Goal: Transaction & Acquisition: Purchase product/service

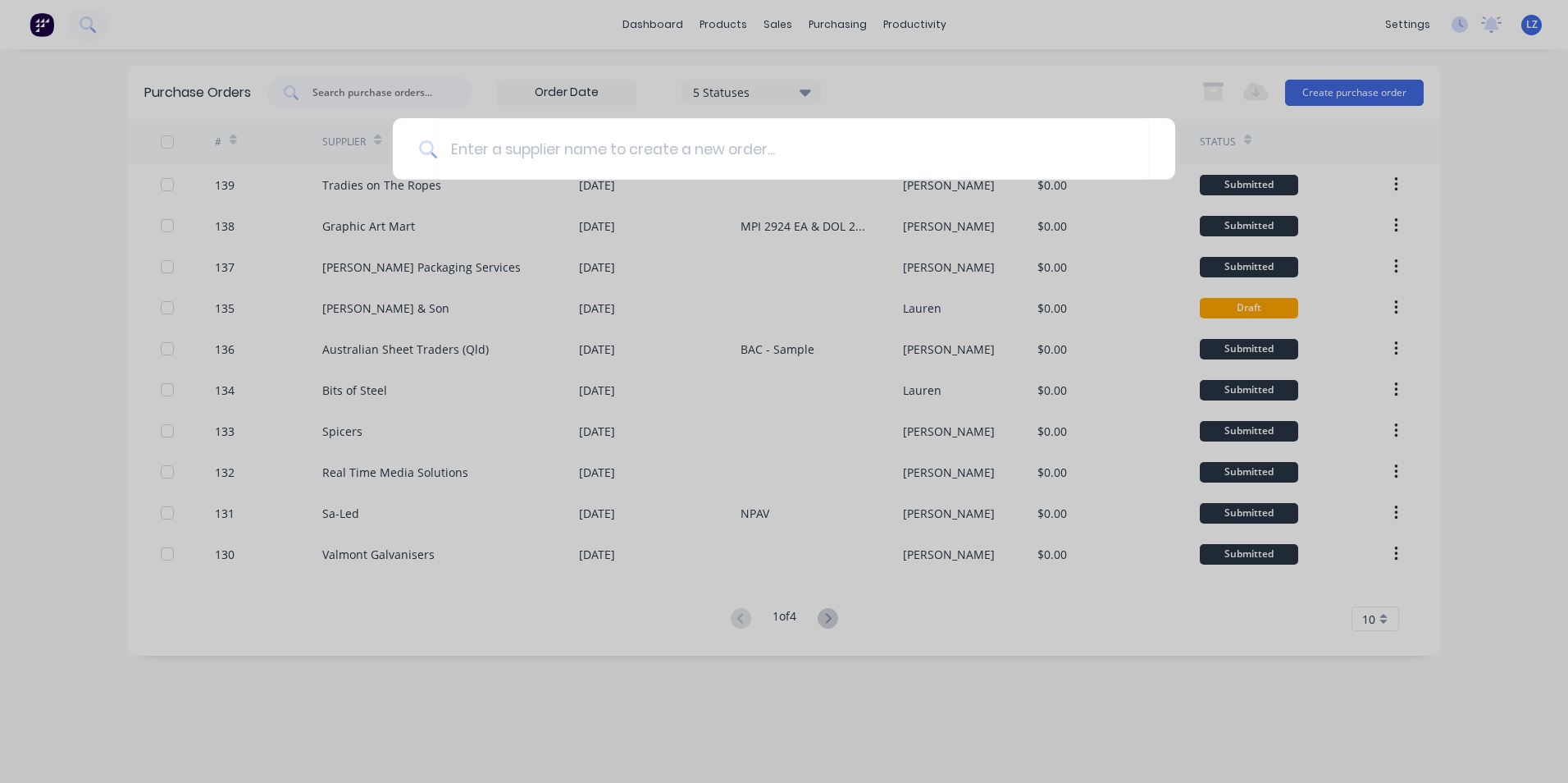
click at [1401, 94] on div at bounding box center [784, 391] width 1568 height 783
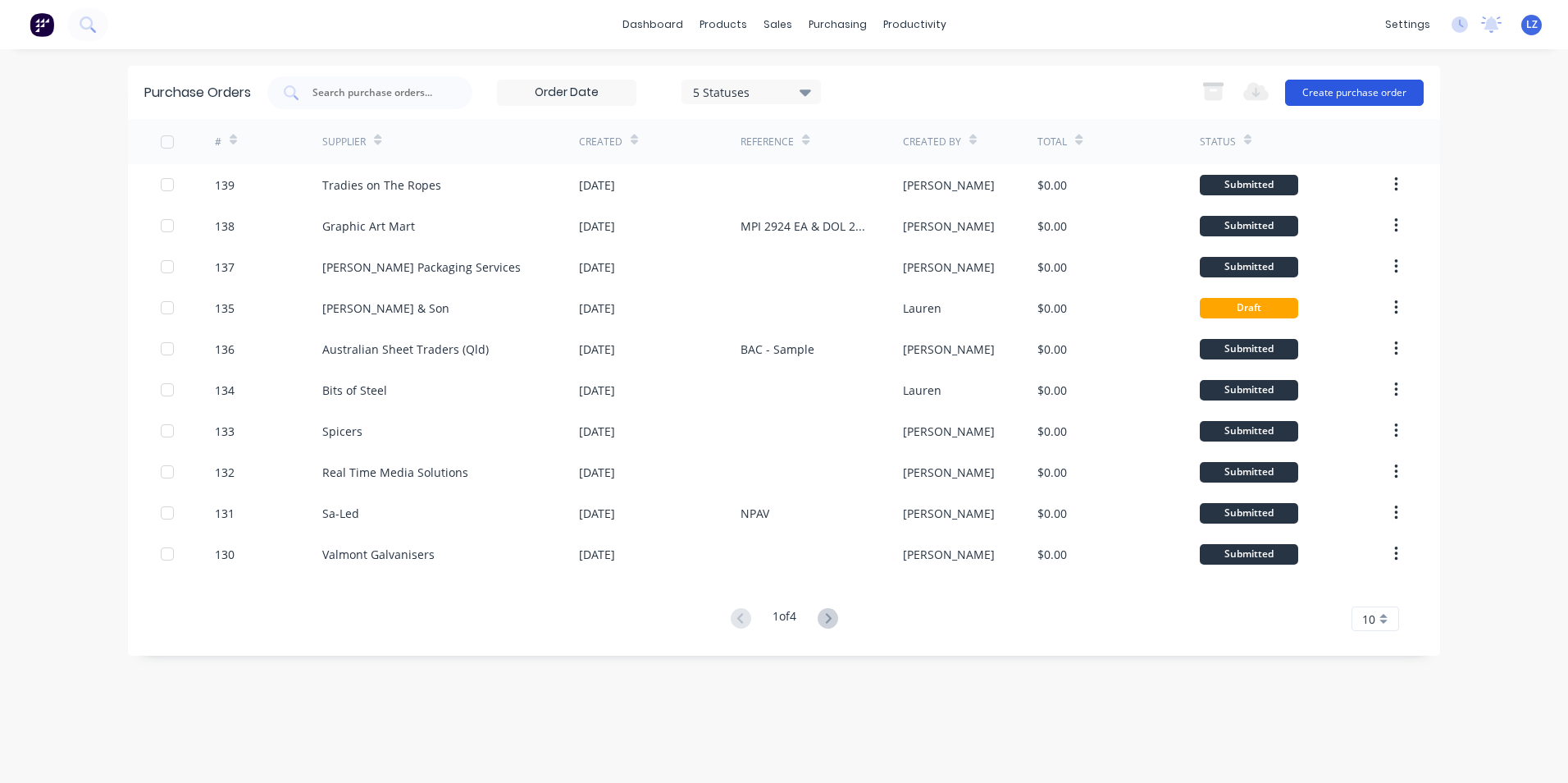
click at [1388, 97] on button "Create purchase order" at bounding box center [1354, 92] width 138 height 26
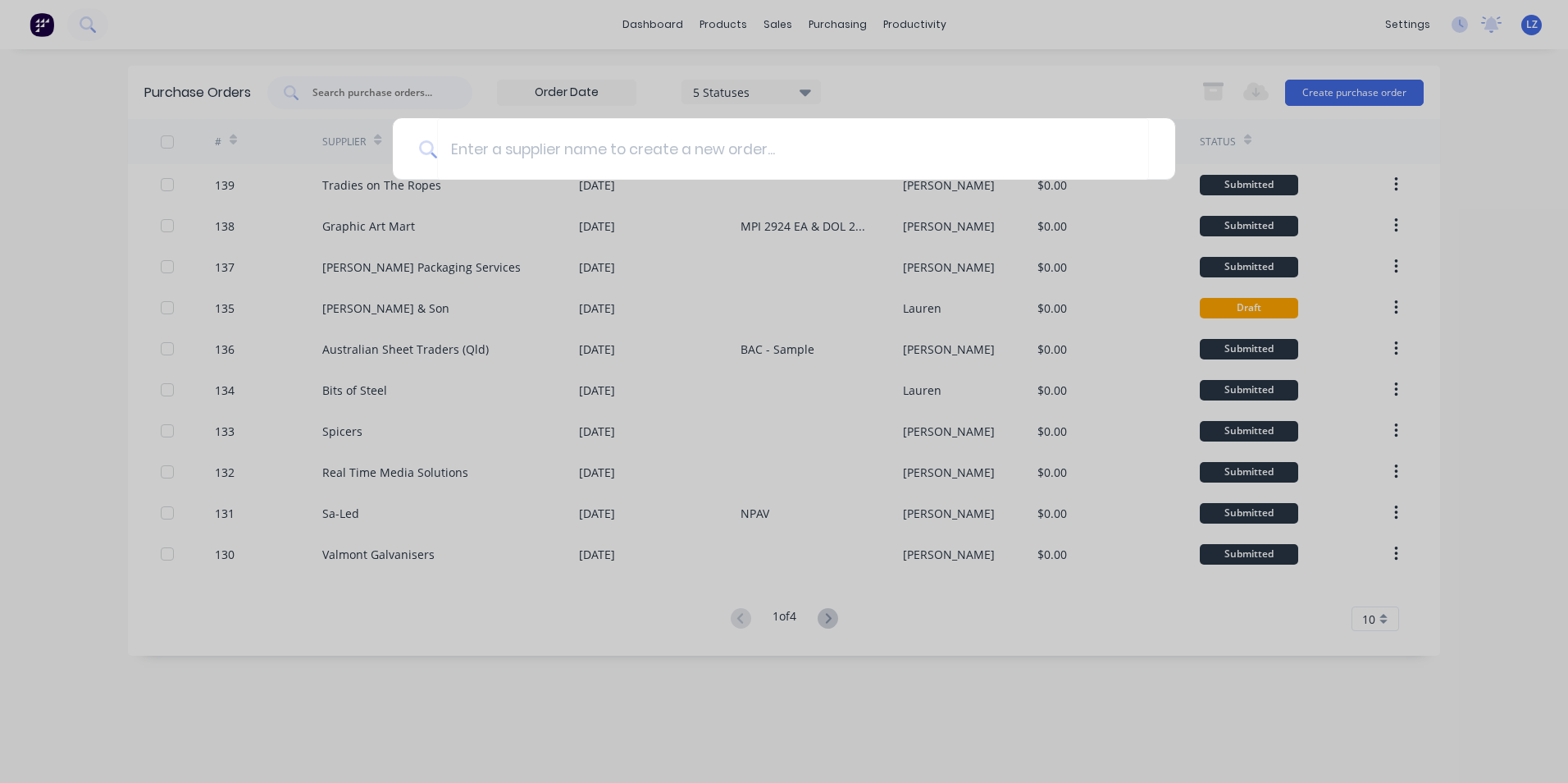
click at [970, 80] on div at bounding box center [784, 391] width 1568 height 783
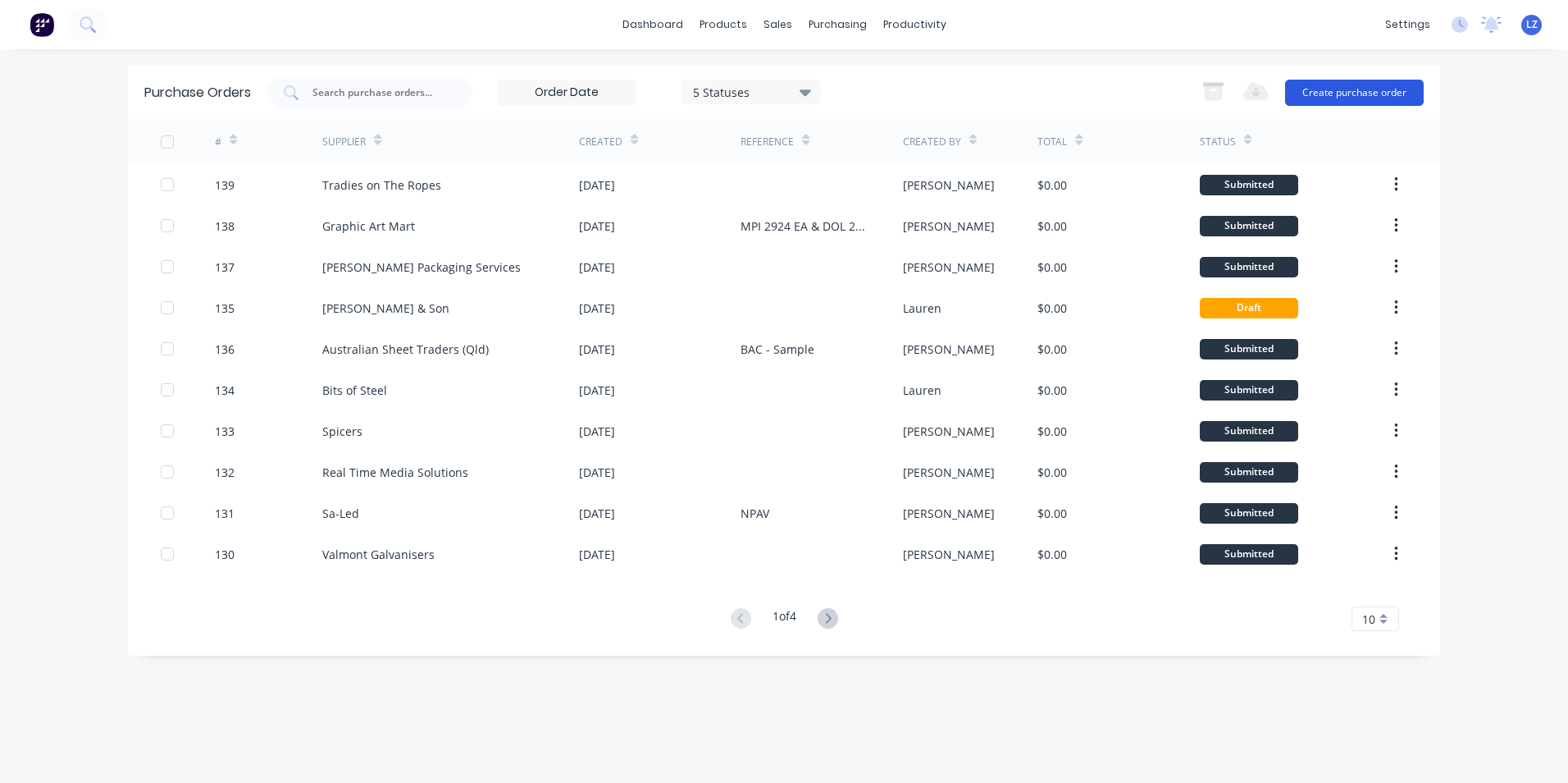
click at [1347, 105] on button "Create purchase order" at bounding box center [1354, 92] width 138 height 26
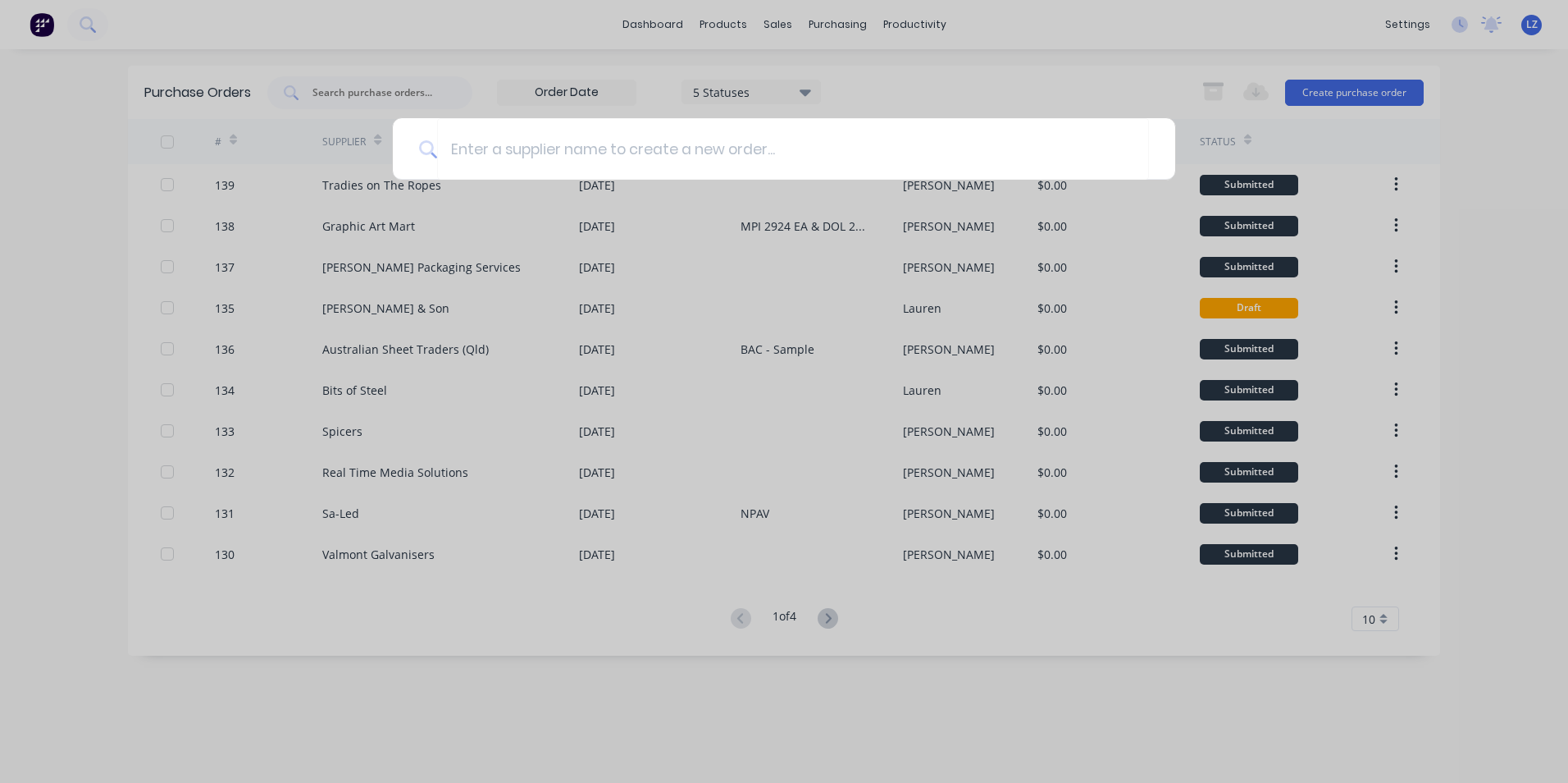
click at [959, 101] on div at bounding box center [784, 391] width 1568 height 783
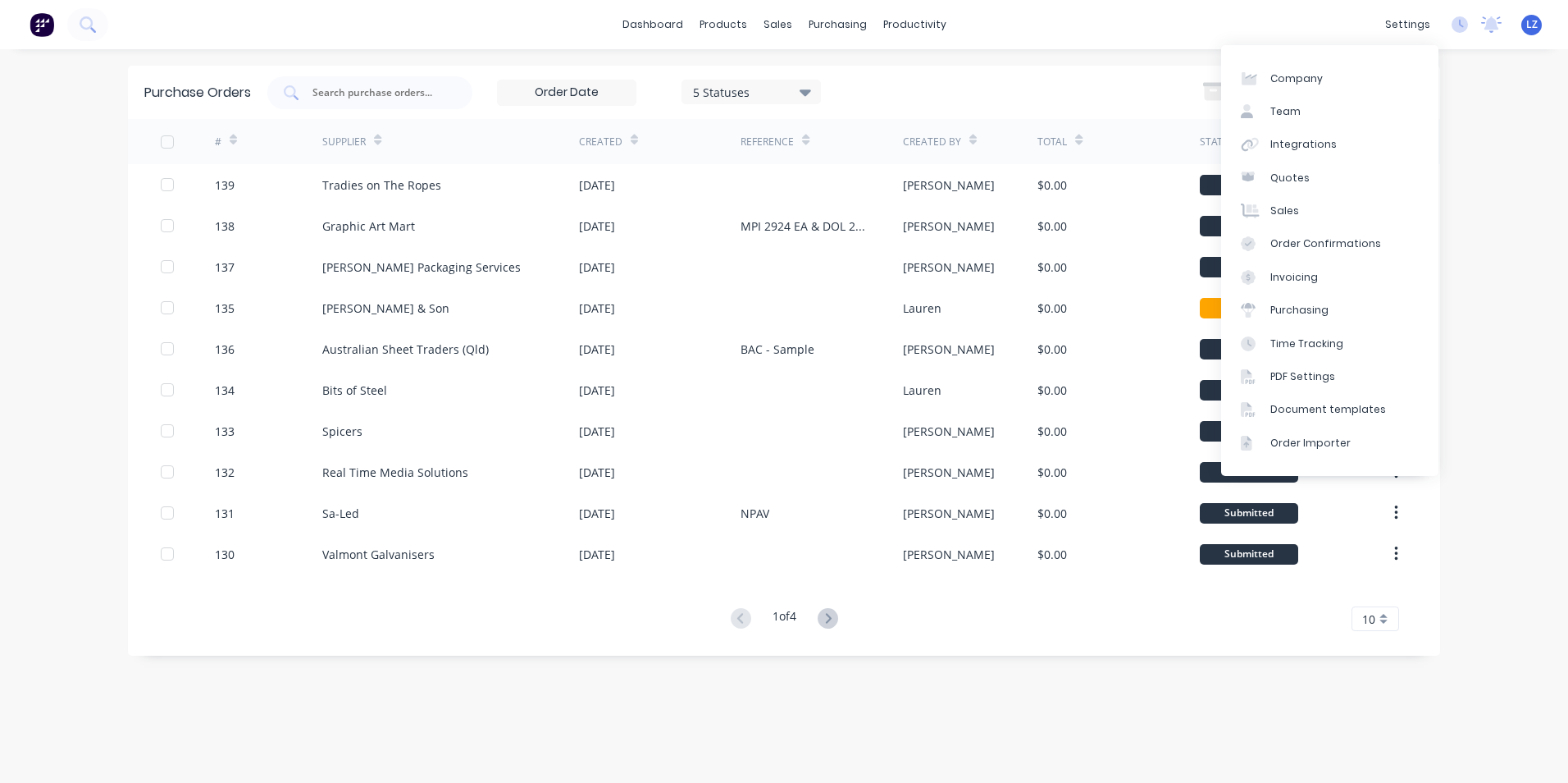
drag, startPoint x: 1498, startPoint y: 108, endPoint x: 1433, endPoint y: 91, distance: 67.2
click at [1498, 108] on div "dashboard products sales purchasing productivity dashboard products Product Cat…" at bounding box center [784, 391] width 1568 height 783
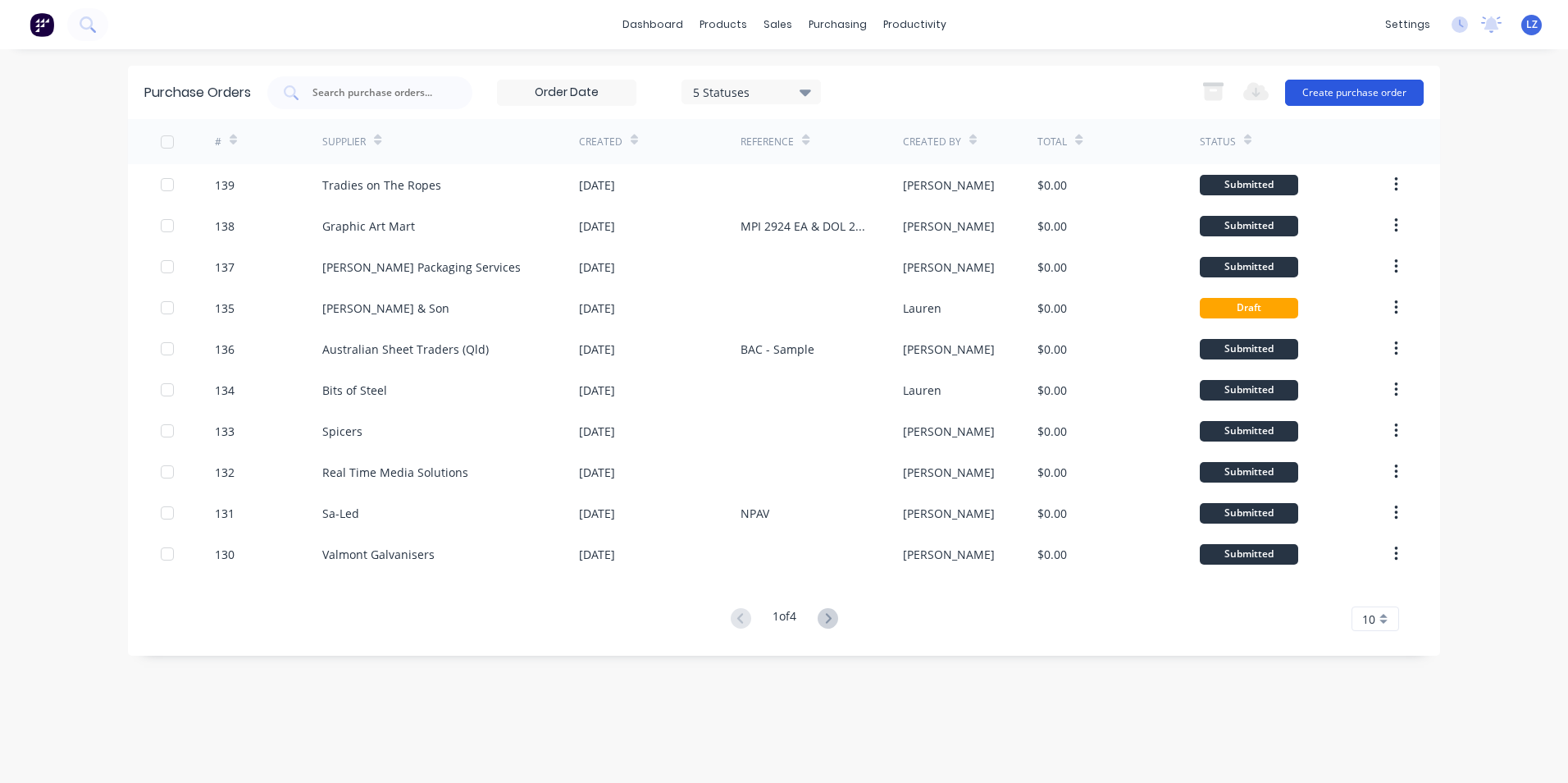
click at [1329, 84] on button "Create purchase order" at bounding box center [1354, 92] width 138 height 26
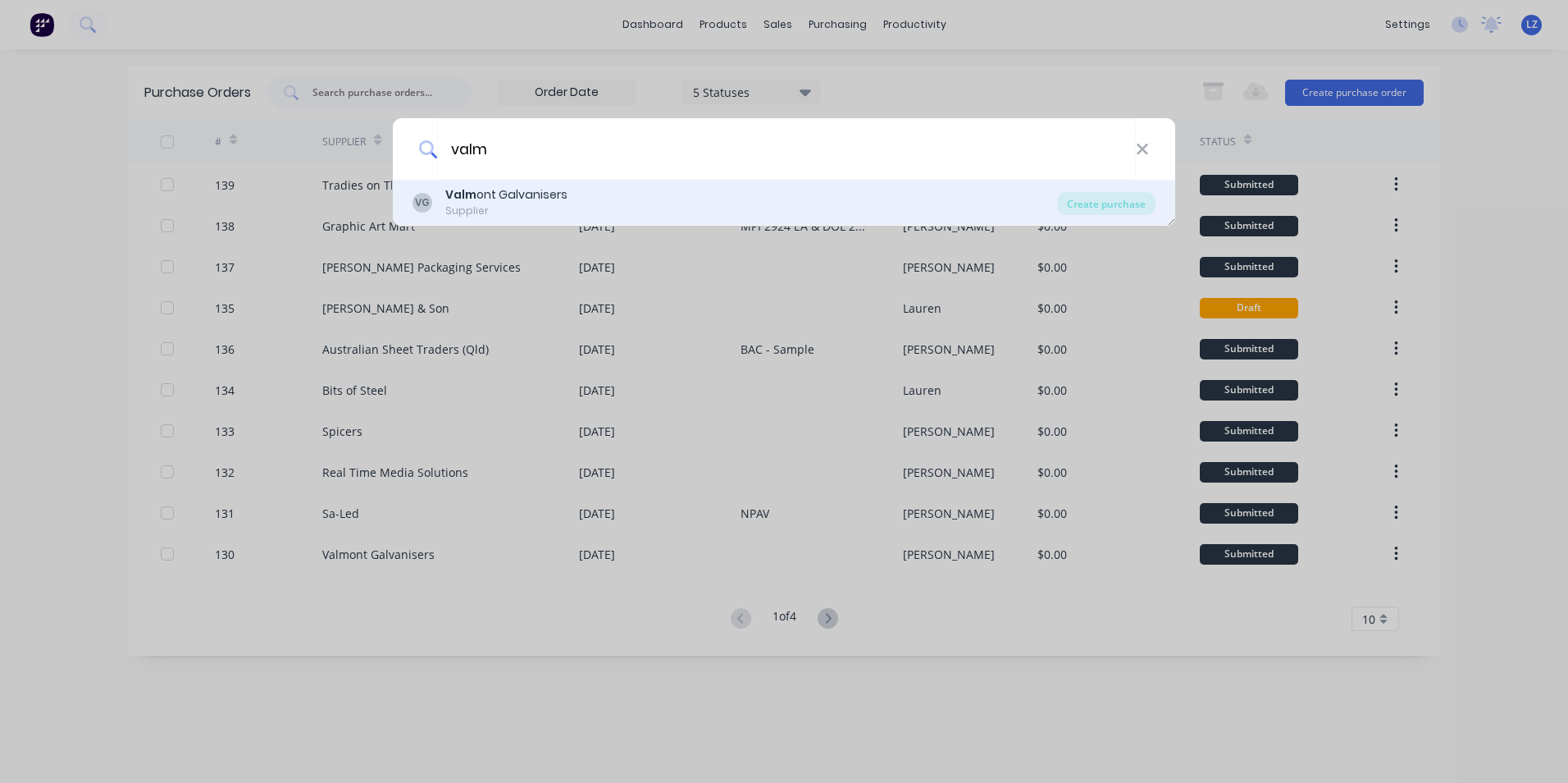
type input "valm"
click at [614, 201] on div "[PERSON_NAME] ont Galvanisers Supplier" at bounding box center [735, 202] width 644 height 32
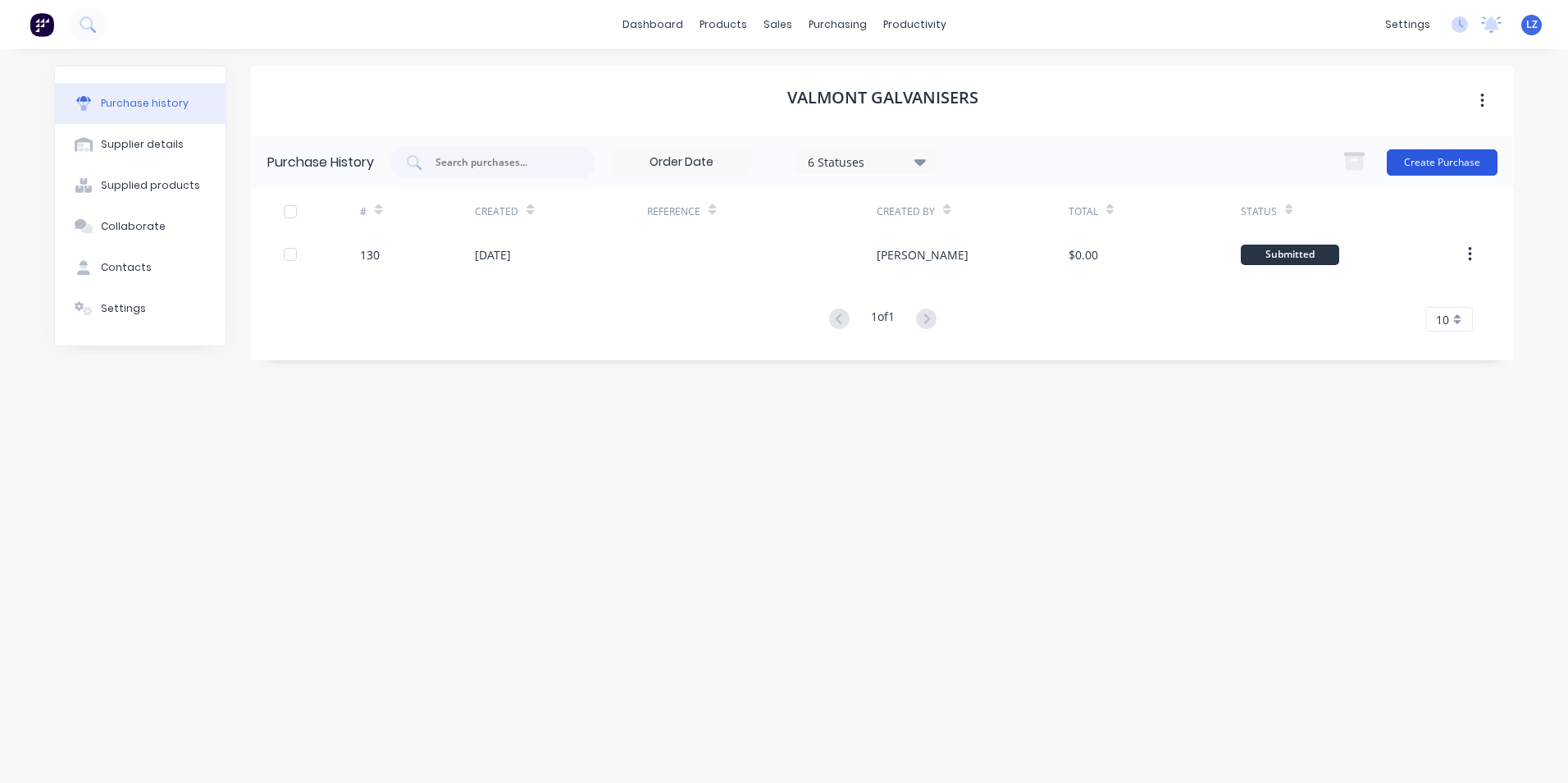
click at [1450, 161] on button "Create Purchase" at bounding box center [1442, 162] width 111 height 26
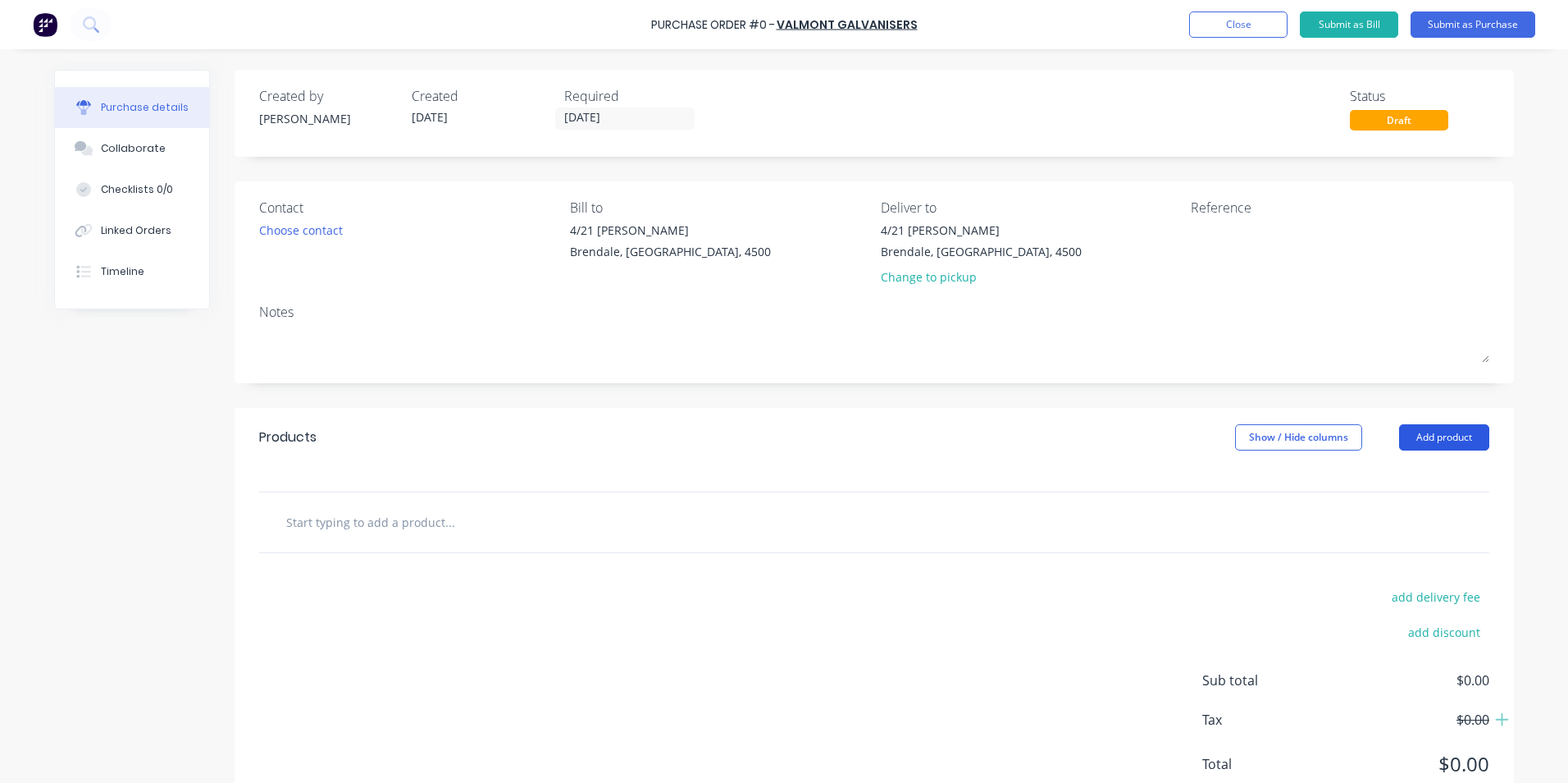
click at [1447, 439] on button "Add product" at bounding box center [1445, 436] width 91 height 26
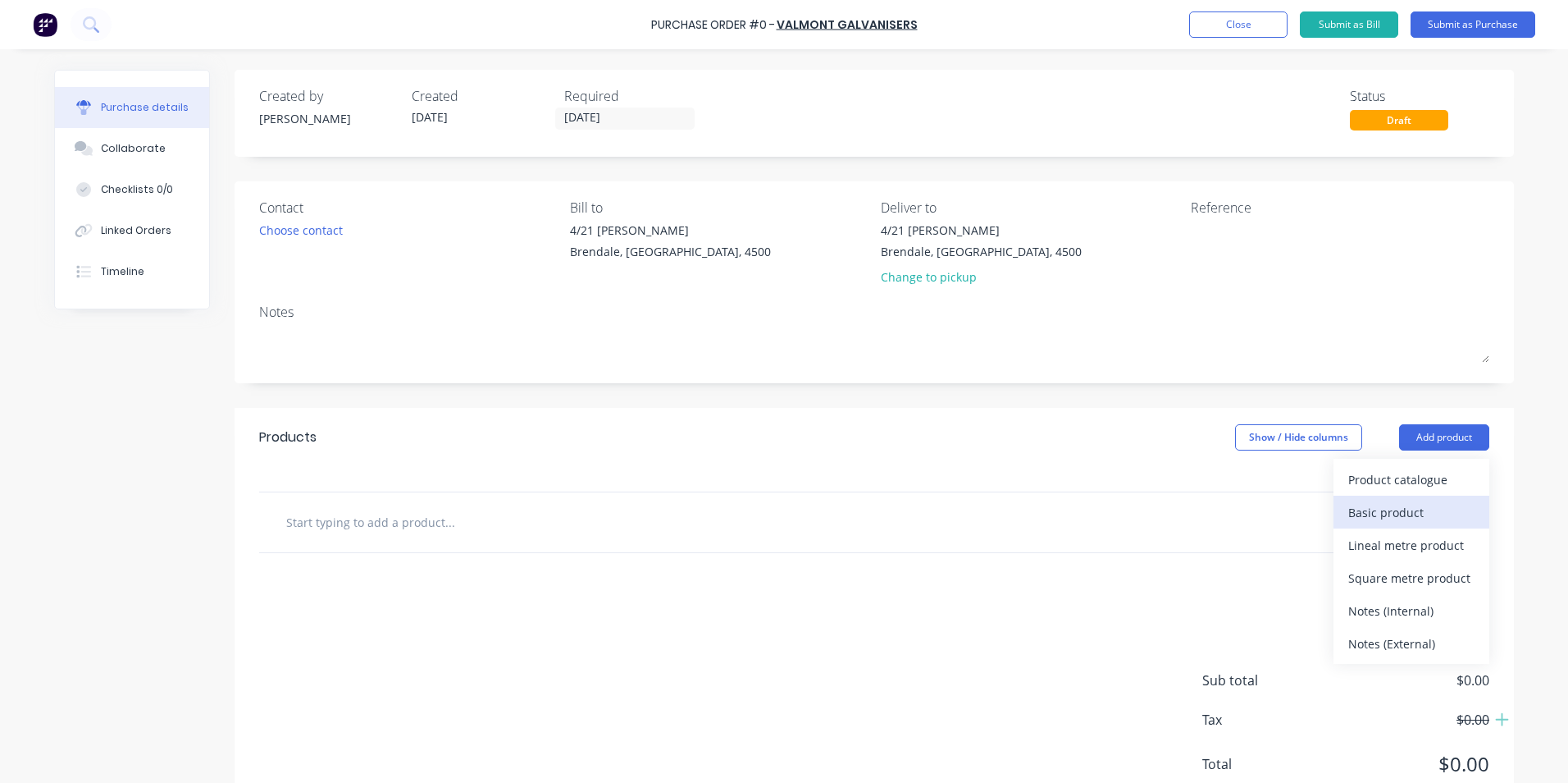
click at [1399, 504] on div "Basic product" at bounding box center [1411, 512] width 127 height 23
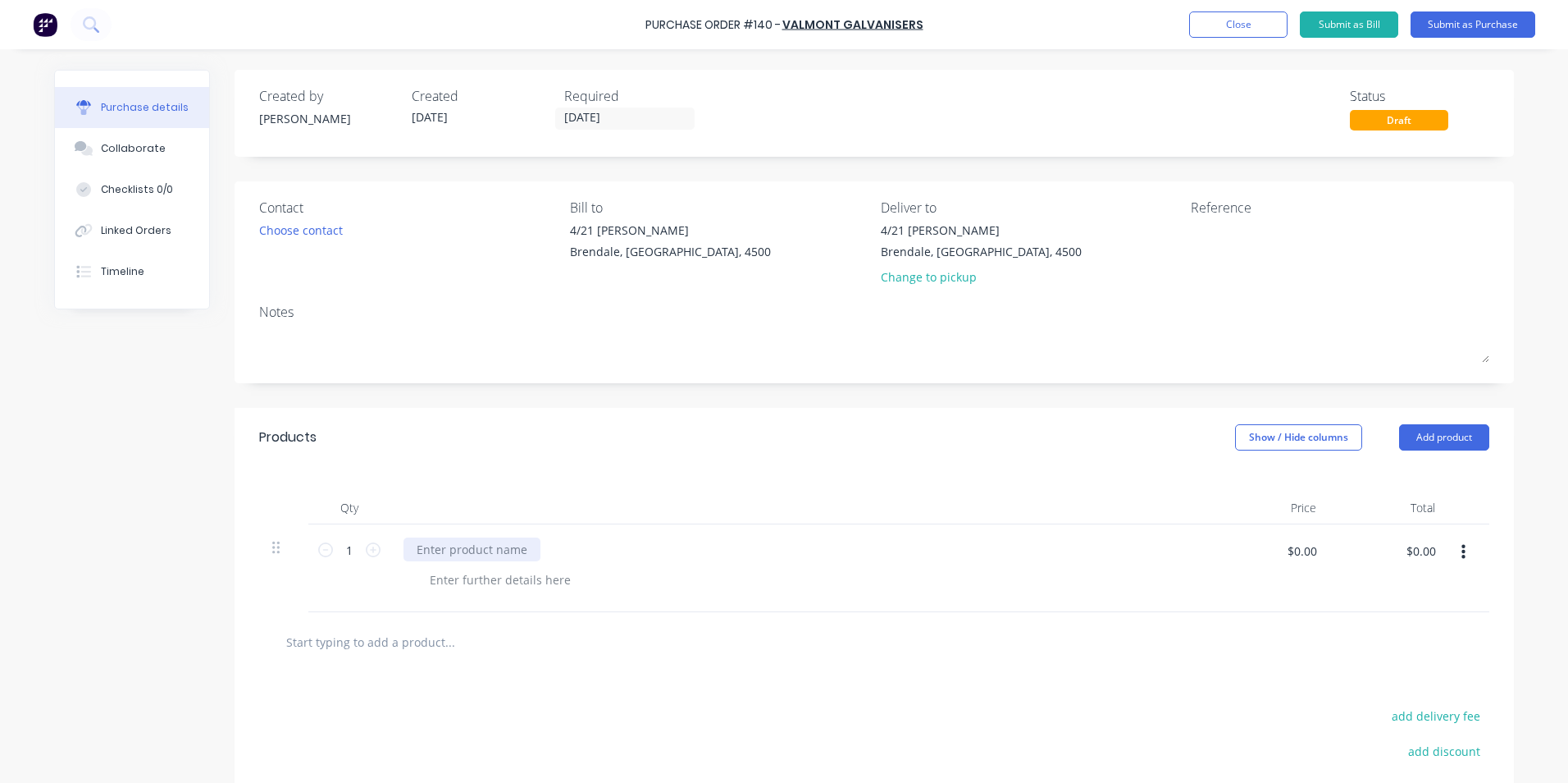
click at [515, 550] on div at bounding box center [471, 549] width 137 height 23
click at [1438, 25] on button "Submit as Purchase" at bounding box center [1472, 24] width 125 height 26
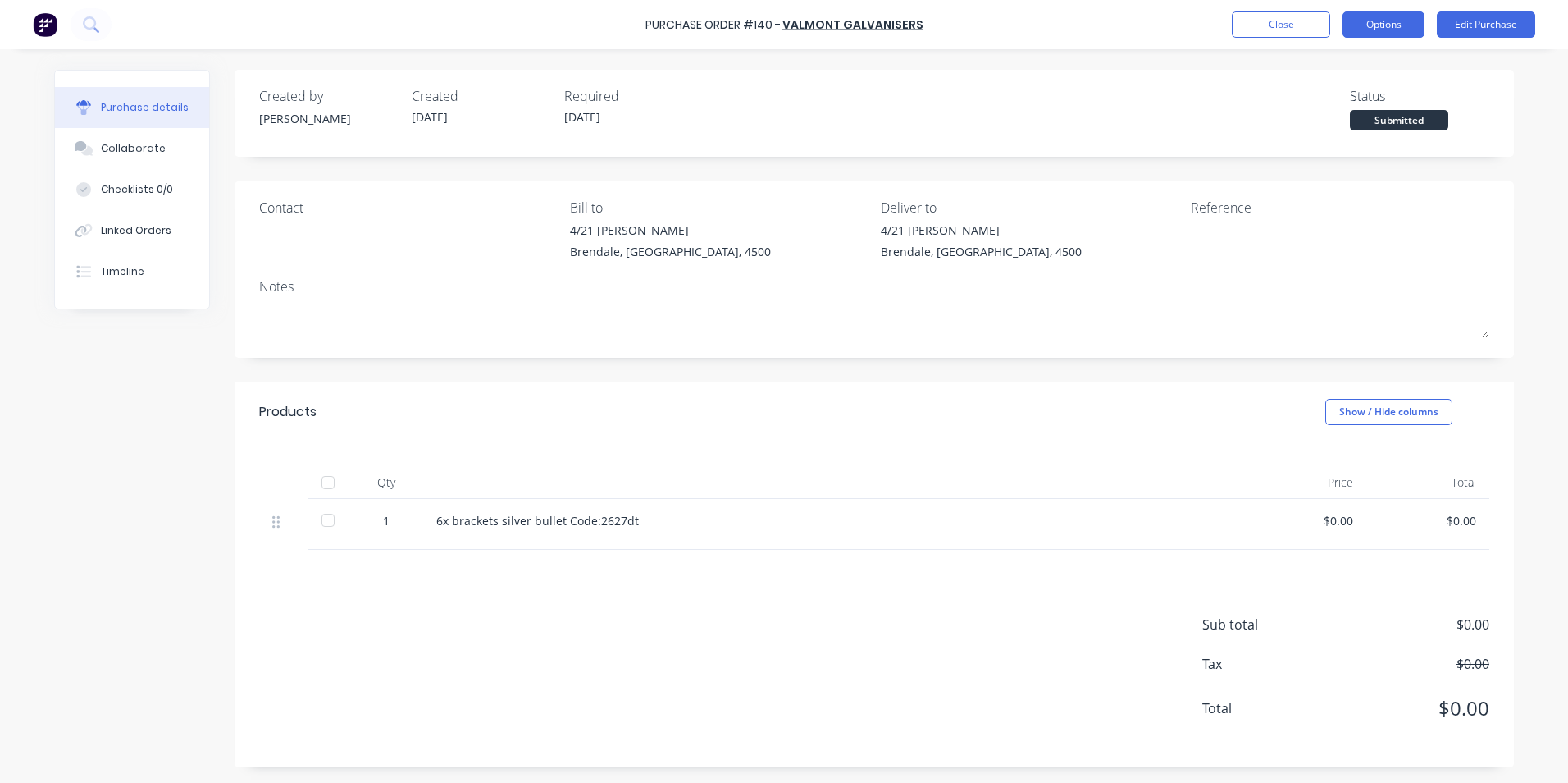
click at [1392, 13] on button "Options" at bounding box center [1383, 24] width 82 height 26
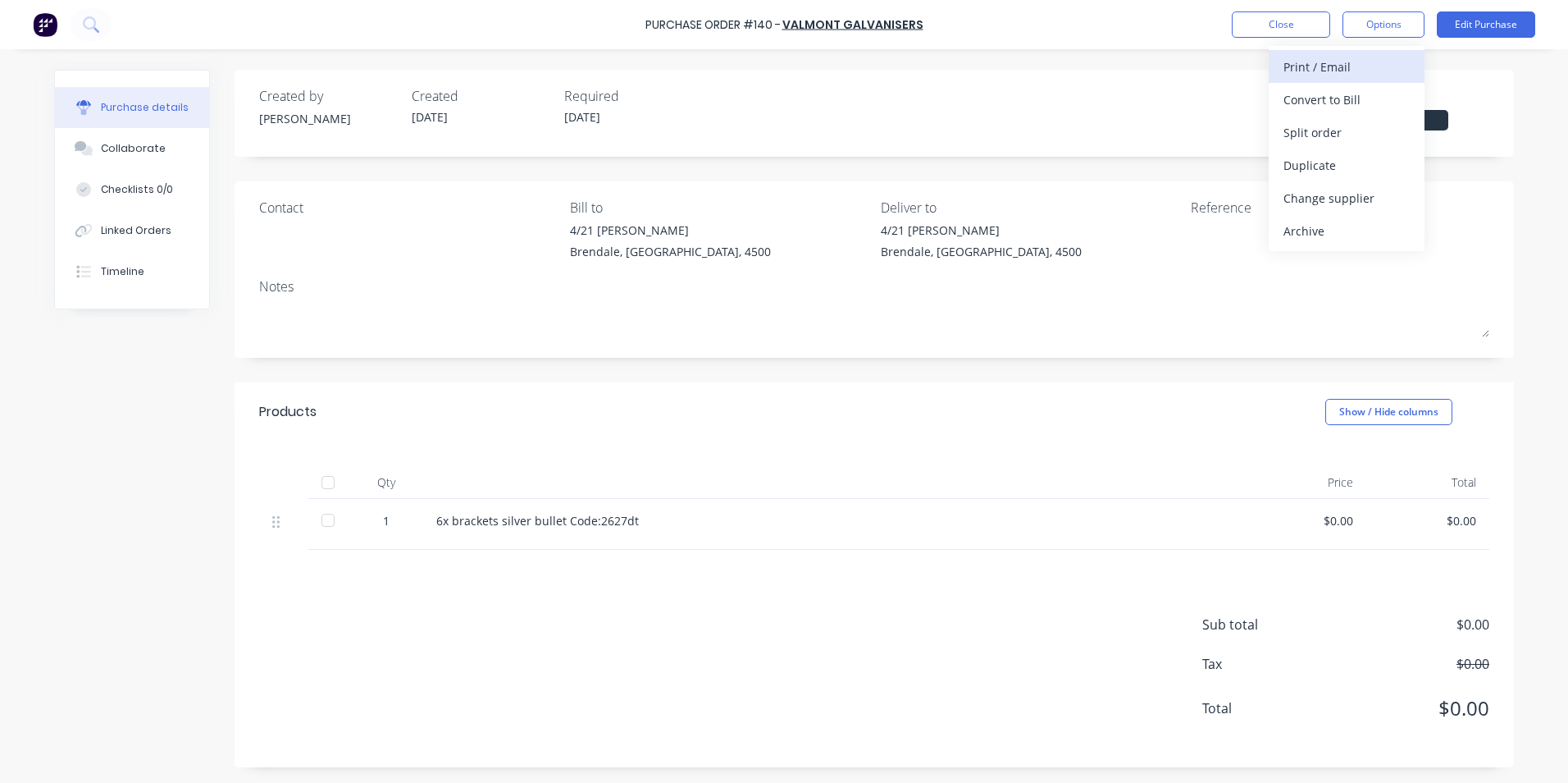
click at [1357, 67] on div "Print / Email" at bounding box center [1347, 66] width 127 height 23
click at [1357, 123] on div "Without pricing" at bounding box center [1347, 133] width 127 height 23
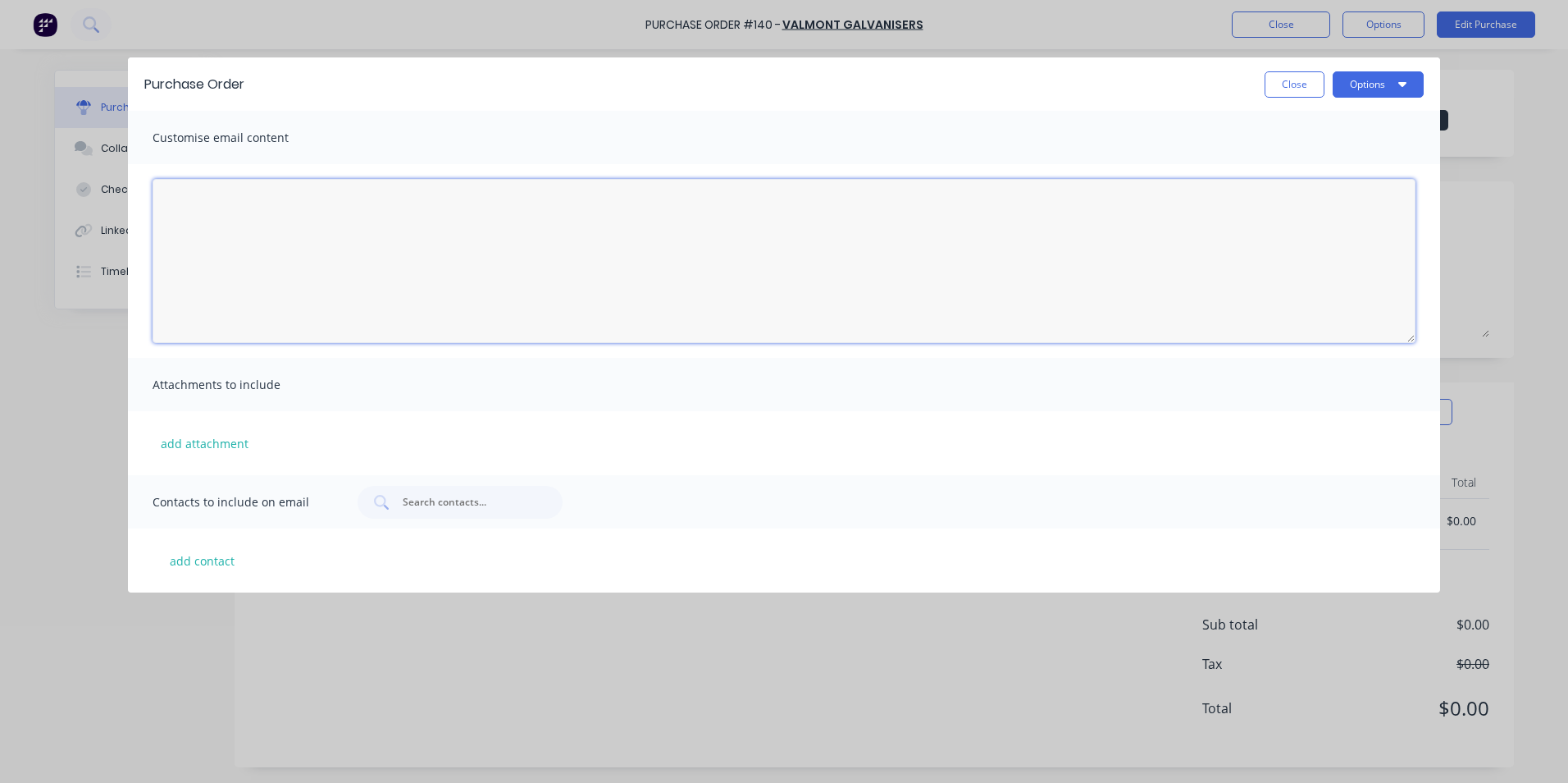
click at [285, 195] on textarea "[DATE]" at bounding box center [784, 261] width 1263 height 164
click at [198, 556] on button "add contact" at bounding box center [201, 560] width 98 height 24
select select "AU"
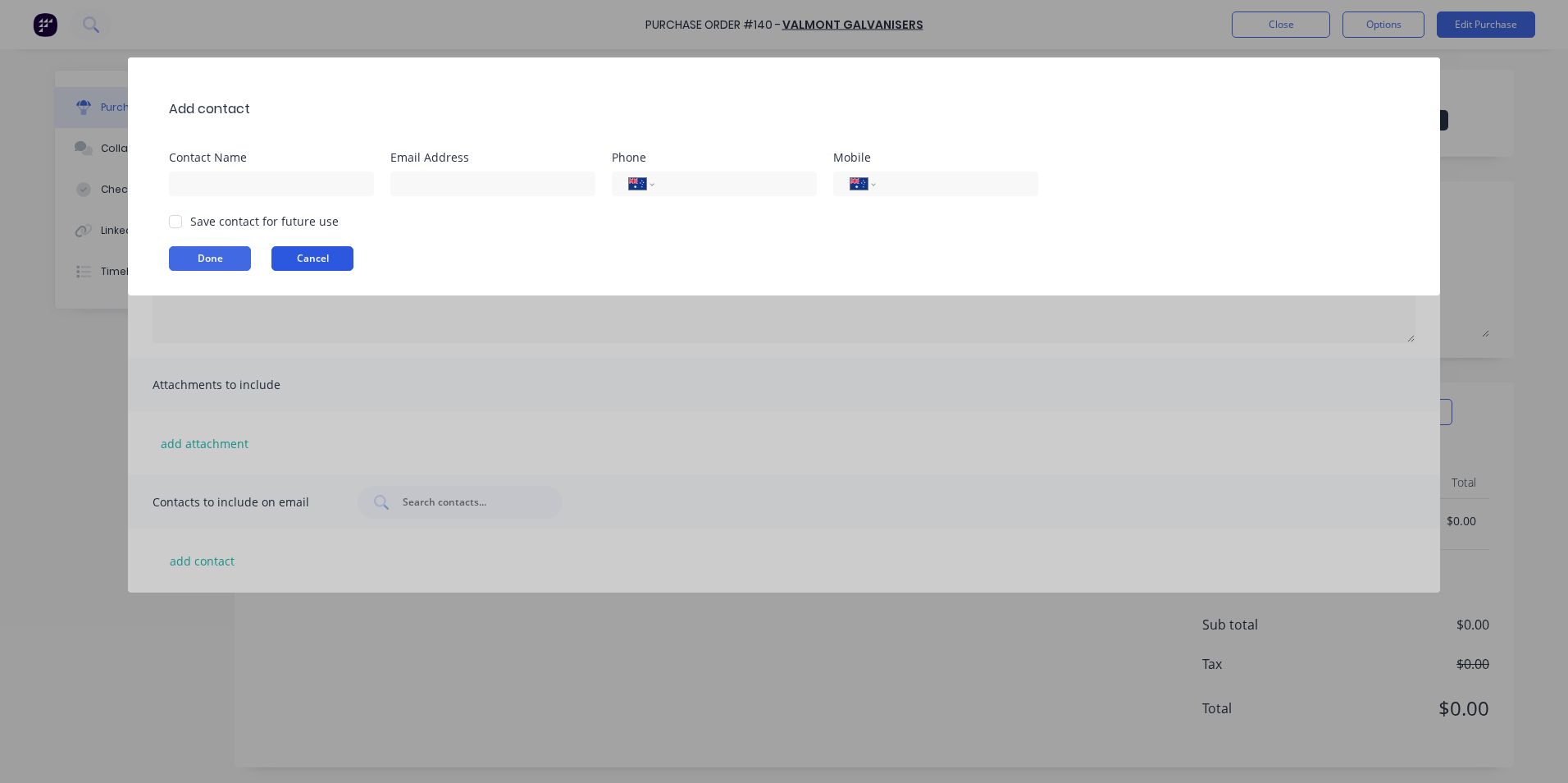
click at [326, 248] on button "Cancel" at bounding box center [313, 258] width 82 height 24
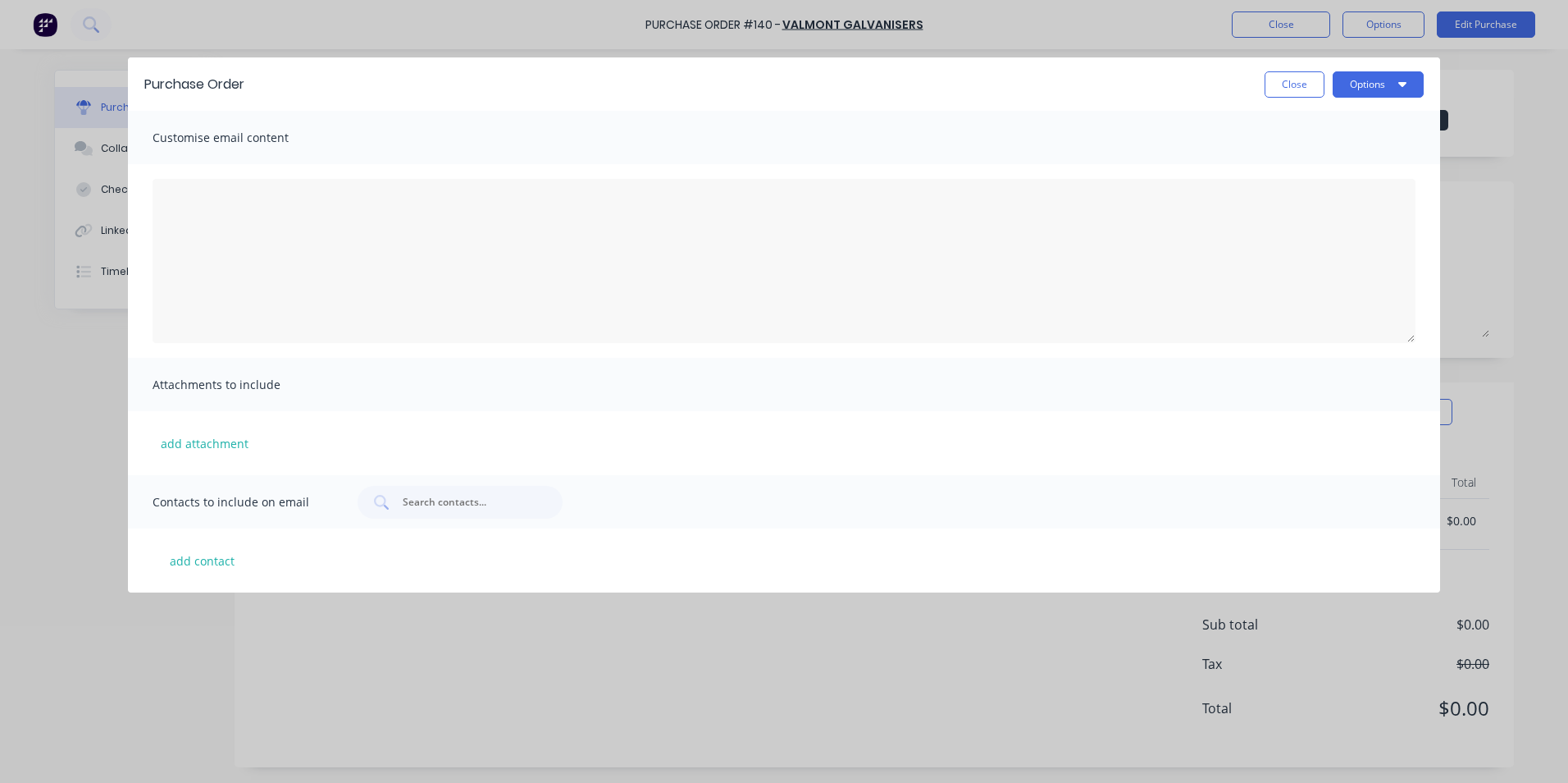
click at [239, 501] on span "Contacts to include on email" at bounding box center [242, 502] width 180 height 23
click at [438, 502] on input "text" at bounding box center [469, 503] width 136 height 17
type input "[PERSON_NAME]"
click at [442, 511] on div "[PERSON_NAME]" at bounding box center [460, 502] width 205 height 33
type input "[PERSON_NAME][EMAIL_ADDRESS][DOMAIN_NAME]"
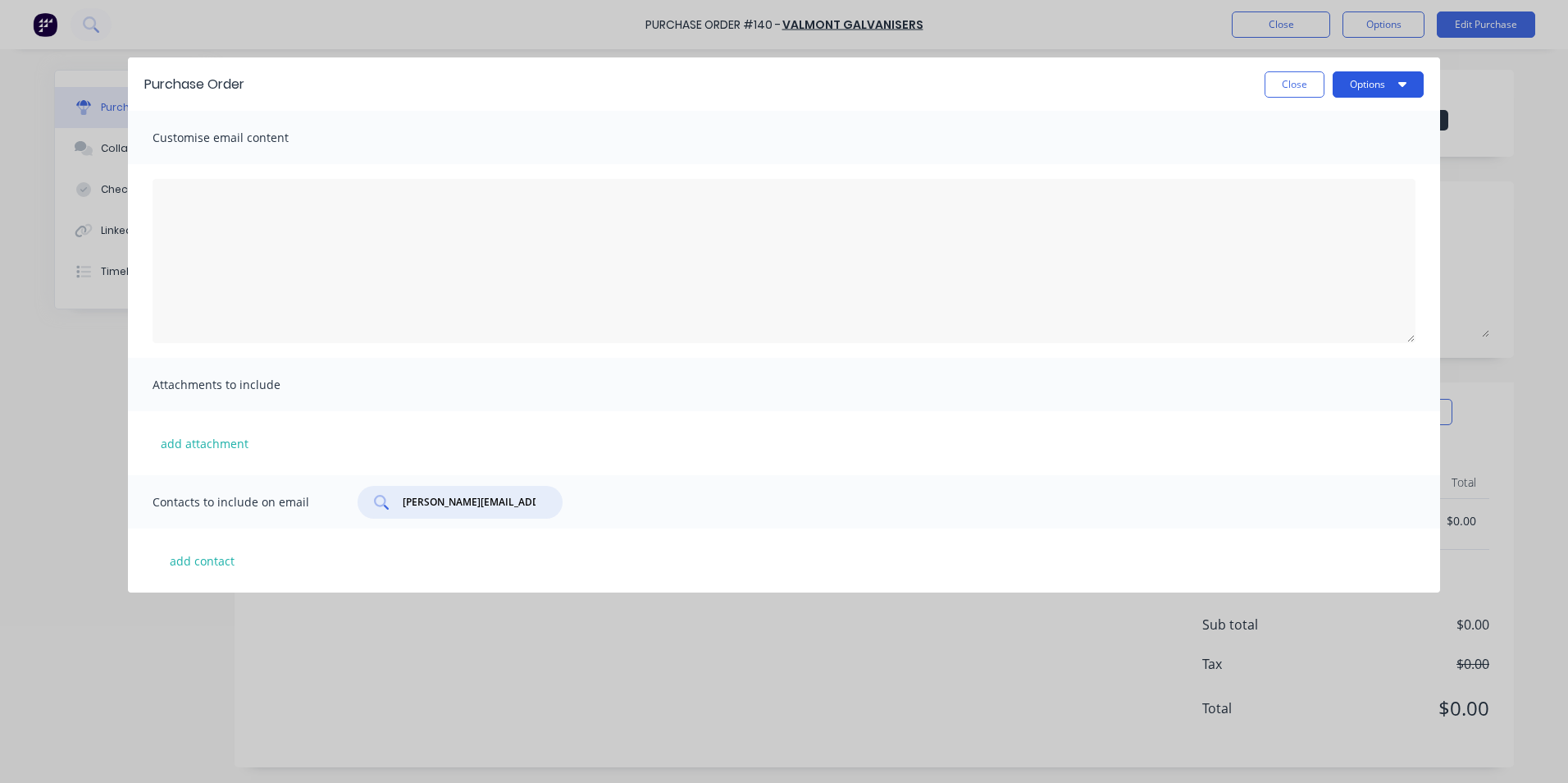
click at [1406, 81] on icon "button" at bounding box center [1403, 84] width 8 height 13
click at [1315, 157] on div "Email" at bounding box center [1346, 159] width 127 height 23
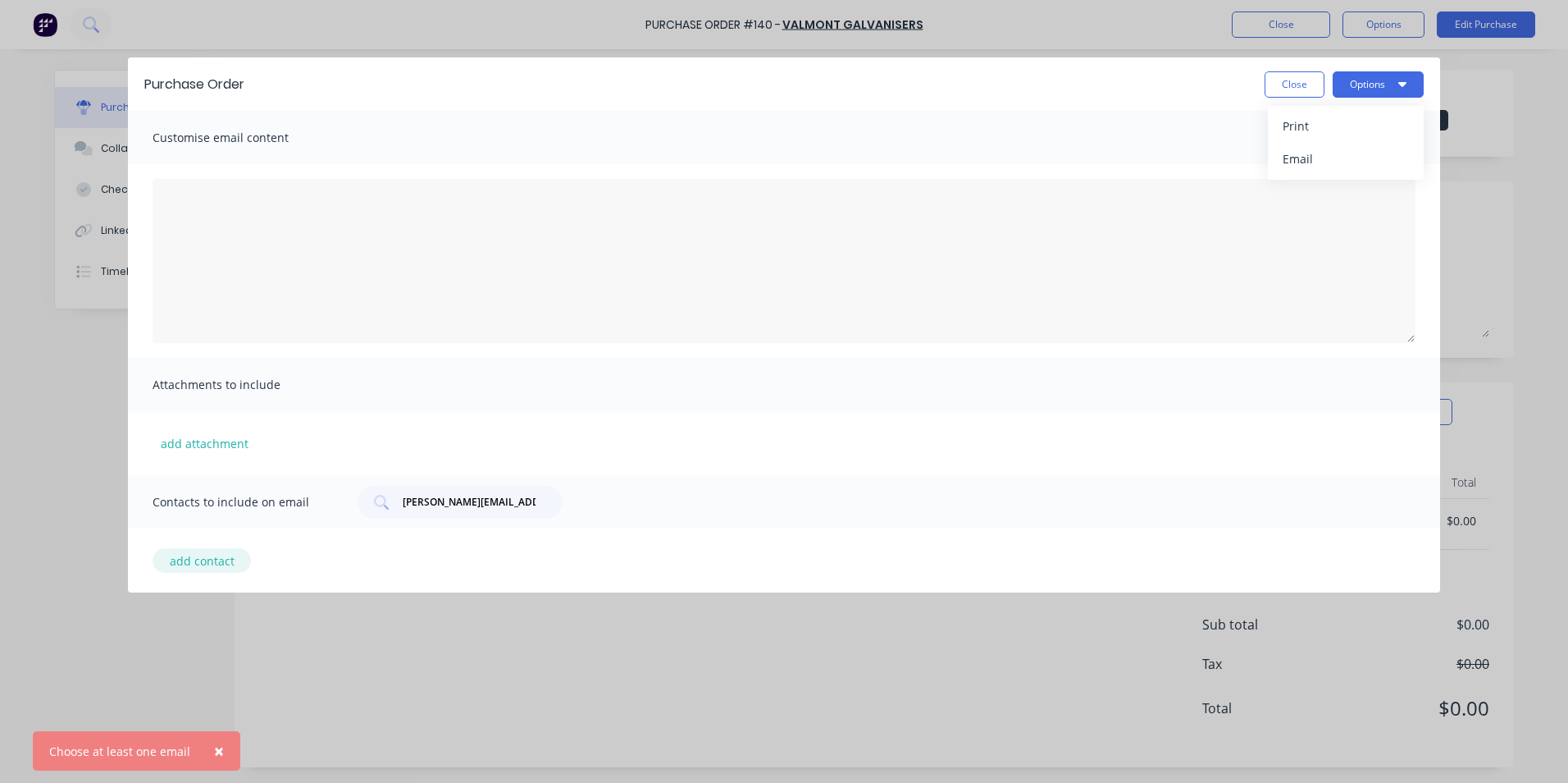
click at [217, 564] on button "add contact" at bounding box center [201, 560] width 98 height 24
select select "AU"
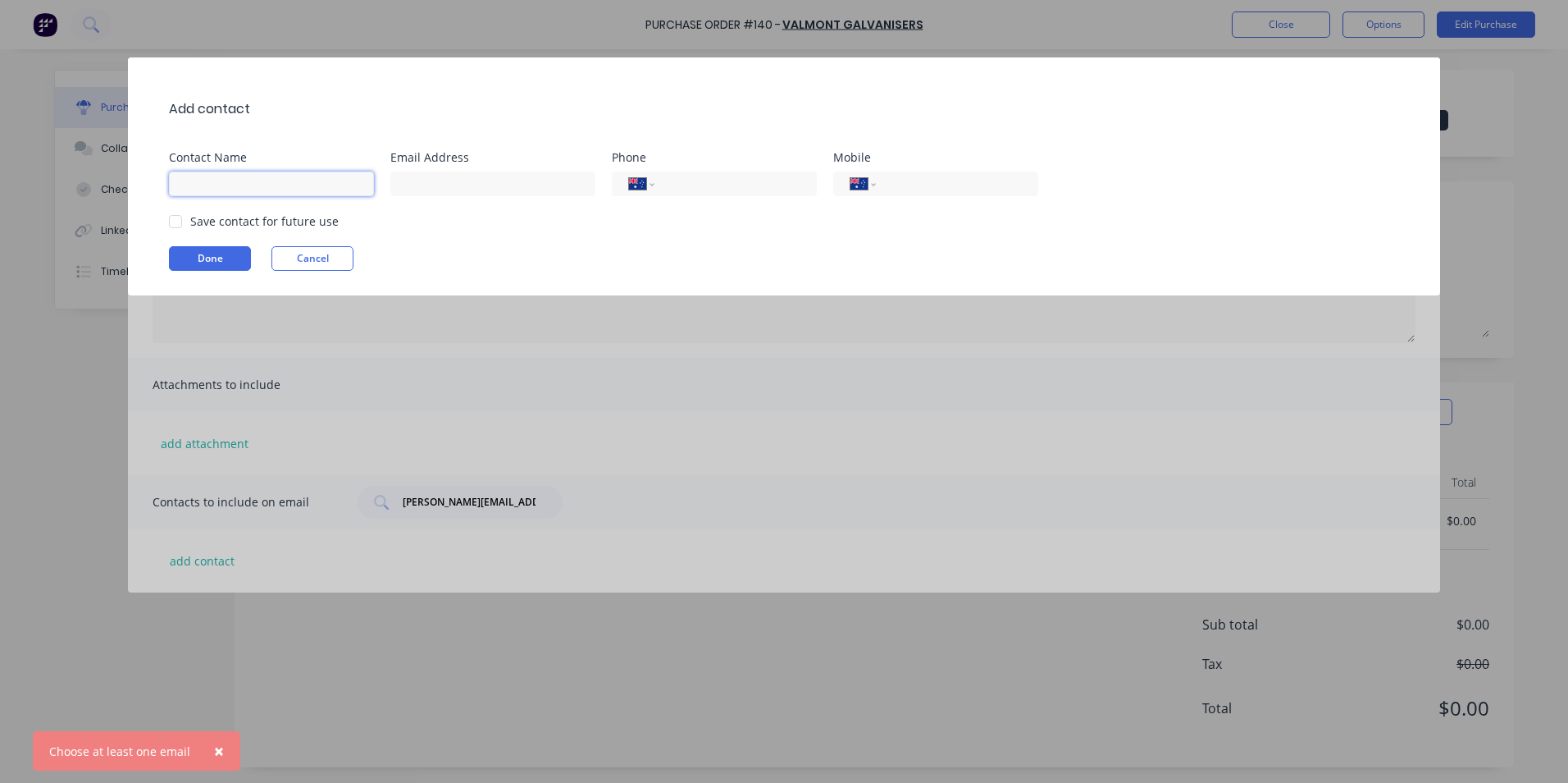
click at [234, 176] on input at bounding box center [271, 183] width 205 height 24
type input "[PERSON_NAME]"
type input "[PERSON_NAME][EMAIL_ADDRESS][DOMAIN_NAME]"
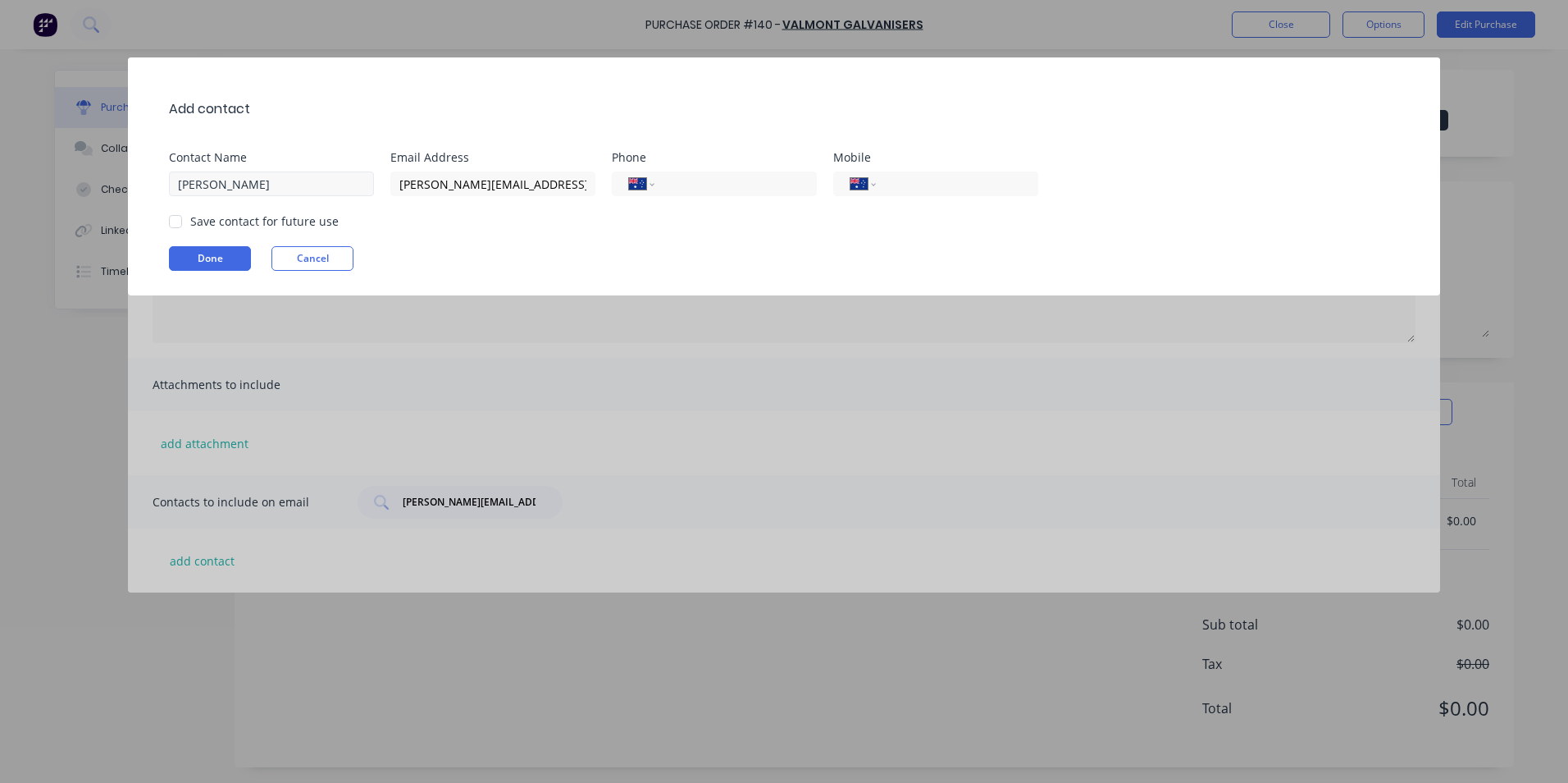
type input "0414 665 654"
click at [221, 255] on button "Done" at bounding box center [210, 258] width 82 height 24
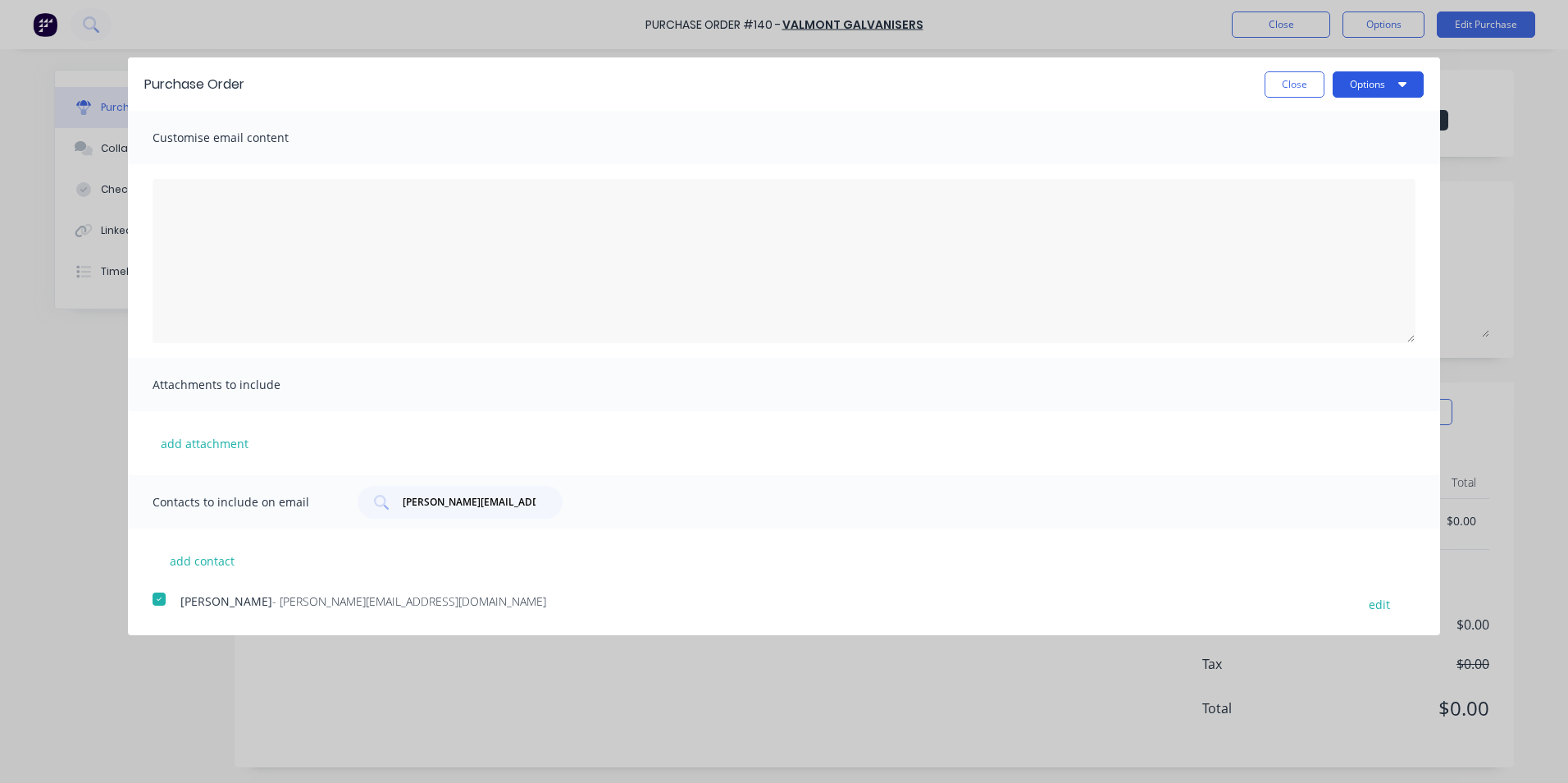
click at [1399, 76] on button "Options" at bounding box center [1378, 84] width 91 height 26
click at [1308, 159] on div "Email" at bounding box center [1346, 159] width 127 height 23
